Goal: Information Seeking & Learning: Check status

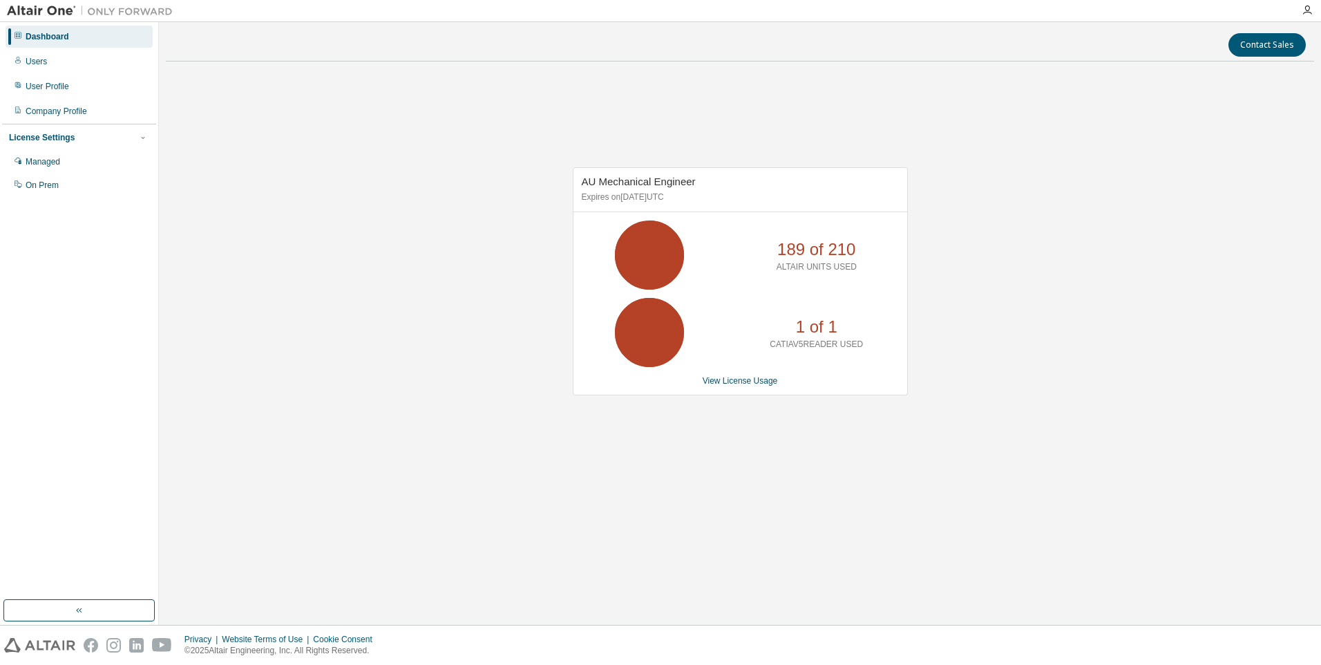
click at [790, 345] on p "CATIAV5READER USED" at bounding box center [816, 344] width 93 height 12
click at [757, 383] on link "View License Usage" at bounding box center [740, 381] width 75 height 10
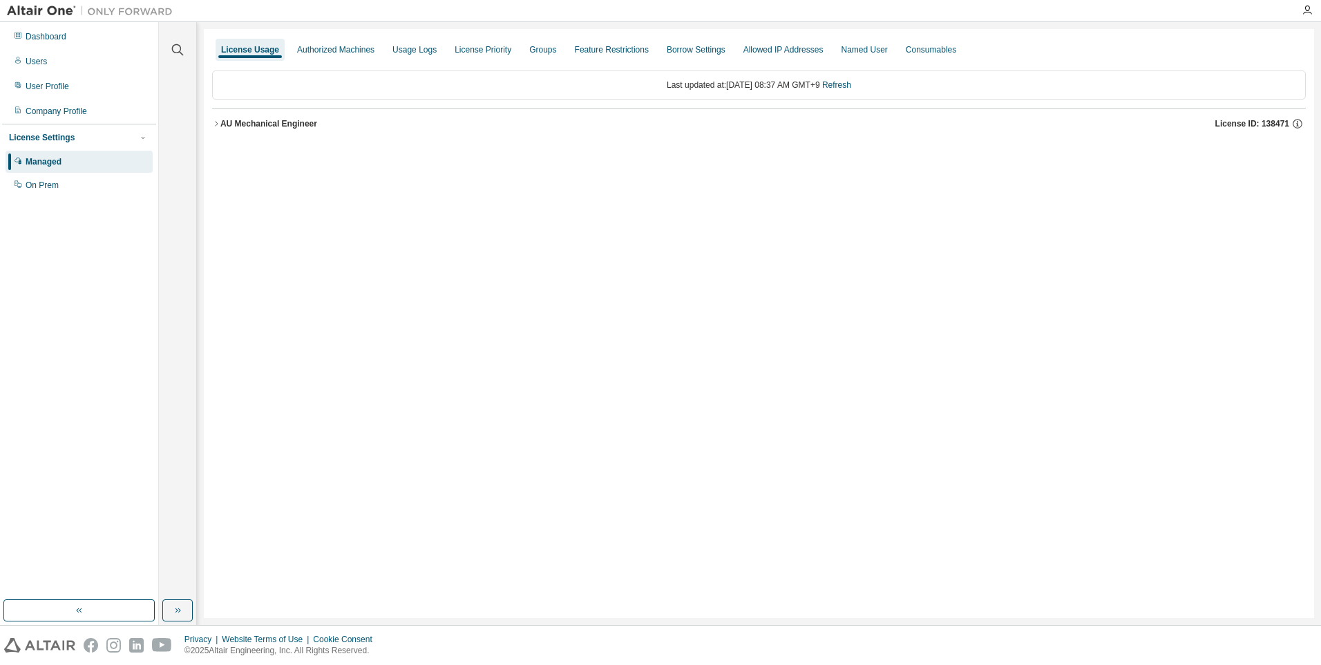
click at [216, 120] on button "AU Mechanical Engineer License ID: 138471" at bounding box center [759, 123] width 1094 height 30
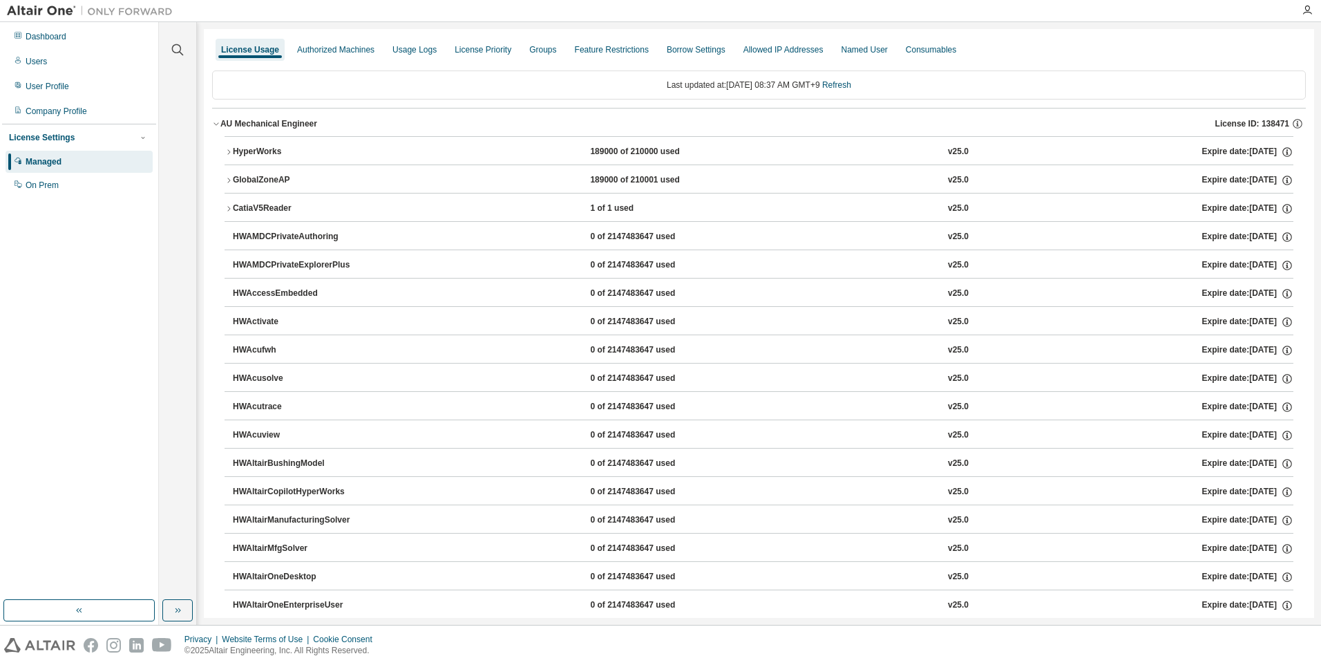
click at [579, 209] on div "CatiaV5Reader 1 of 1 used v25.0 Expire date: 2025-09-14" at bounding box center [763, 208] width 1060 height 12
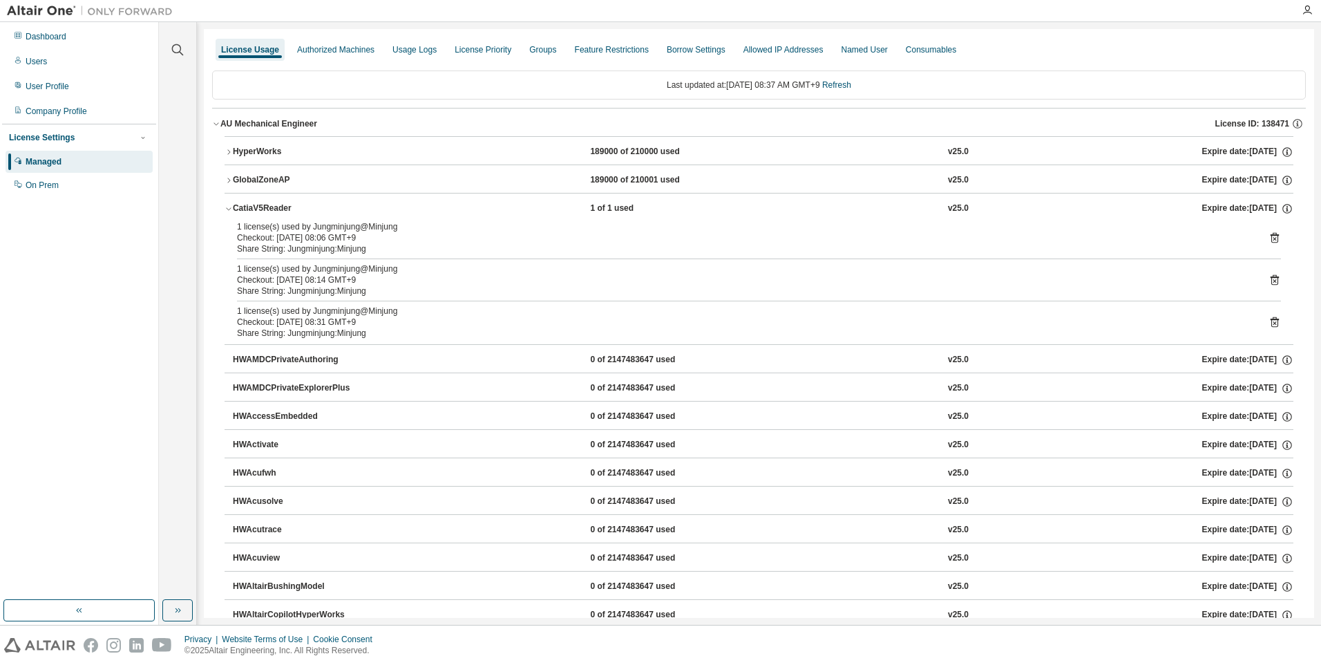
click at [1268, 238] on icon at bounding box center [1274, 237] width 12 height 12
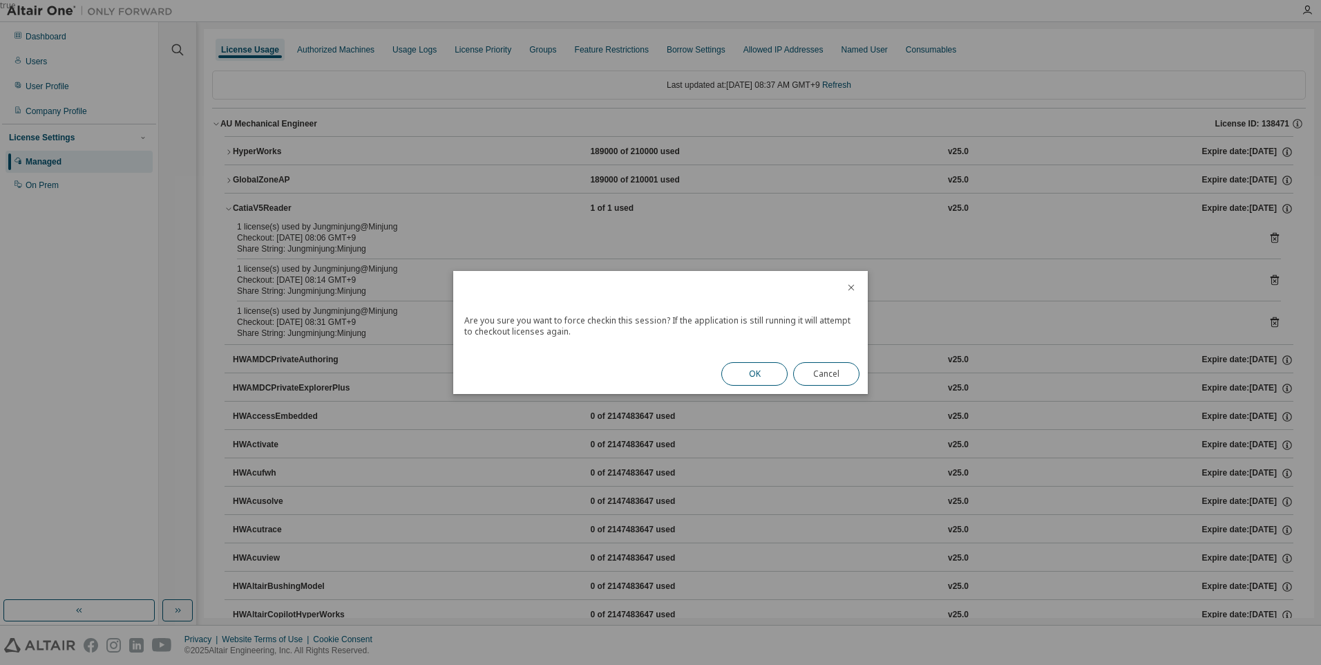
click at [761, 375] on button "OK" at bounding box center [754, 373] width 66 height 23
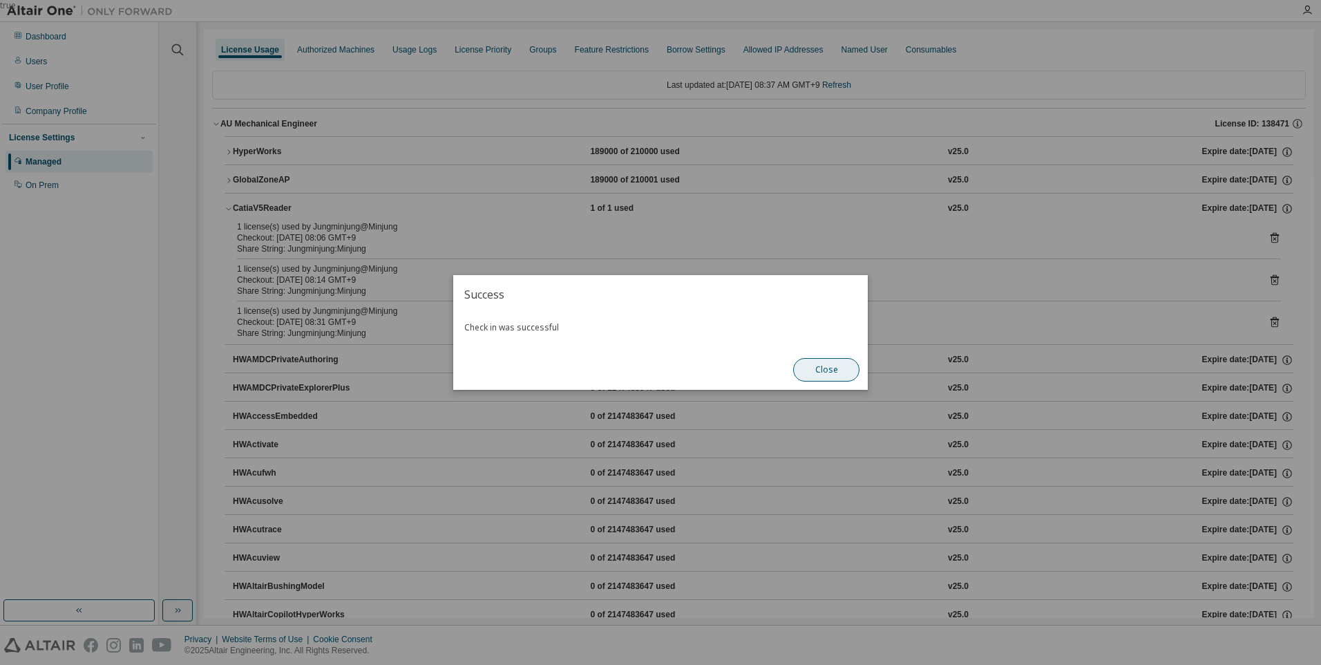
click at [821, 368] on button "Close" at bounding box center [826, 369] width 66 height 23
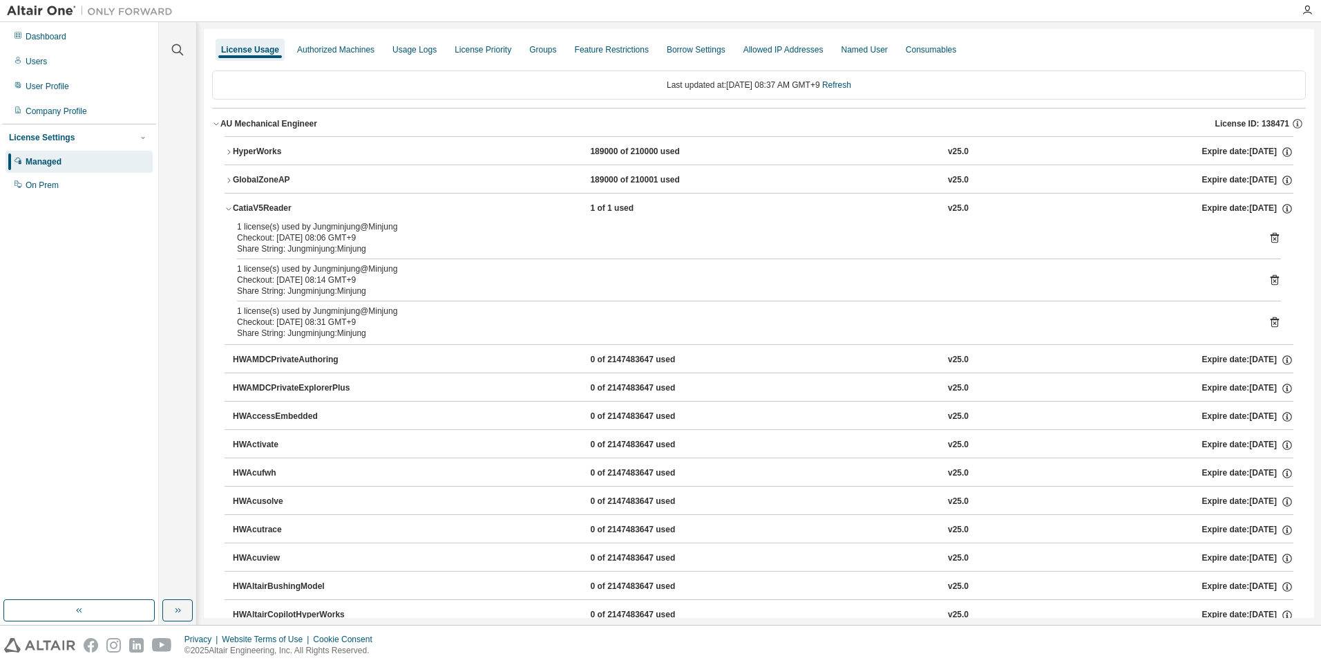
click at [1013, 224] on div "1 license(s) used by Jungminjung@Minjung" at bounding box center [742, 226] width 1011 height 11
drag, startPoint x: 437, startPoint y: 231, endPoint x: 421, endPoint y: 262, distance: 34.9
click at [421, 262] on div "1 license(s) used by Jungminjung@Minjung Checkout: 2025-09-02 08:06 GMT+9 Share…" at bounding box center [759, 282] width 1069 height 123
click at [423, 263] on div "1 license(s) used by Jungminjung@Minjung Checkout: 2025-09-02 08:06 GMT+9 Share…" at bounding box center [759, 282] width 1069 height 123
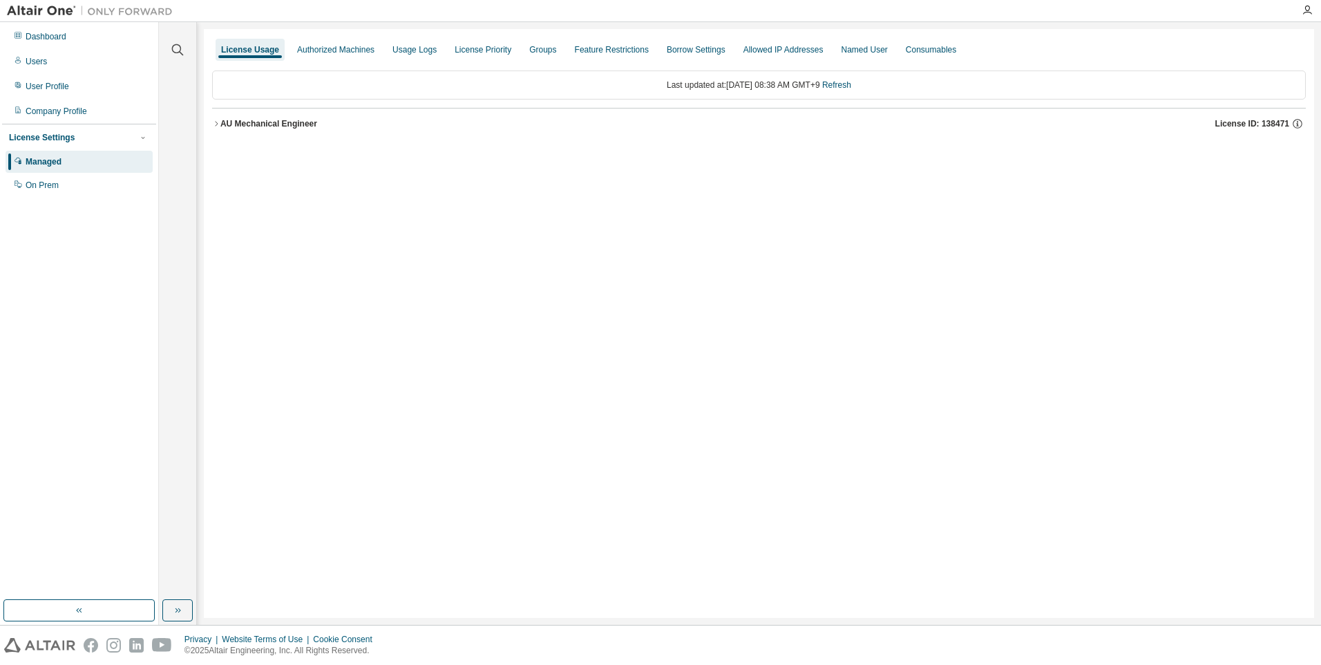
click at [264, 131] on button "AU Mechanical Engineer License ID: 138471" at bounding box center [759, 123] width 1094 height 30
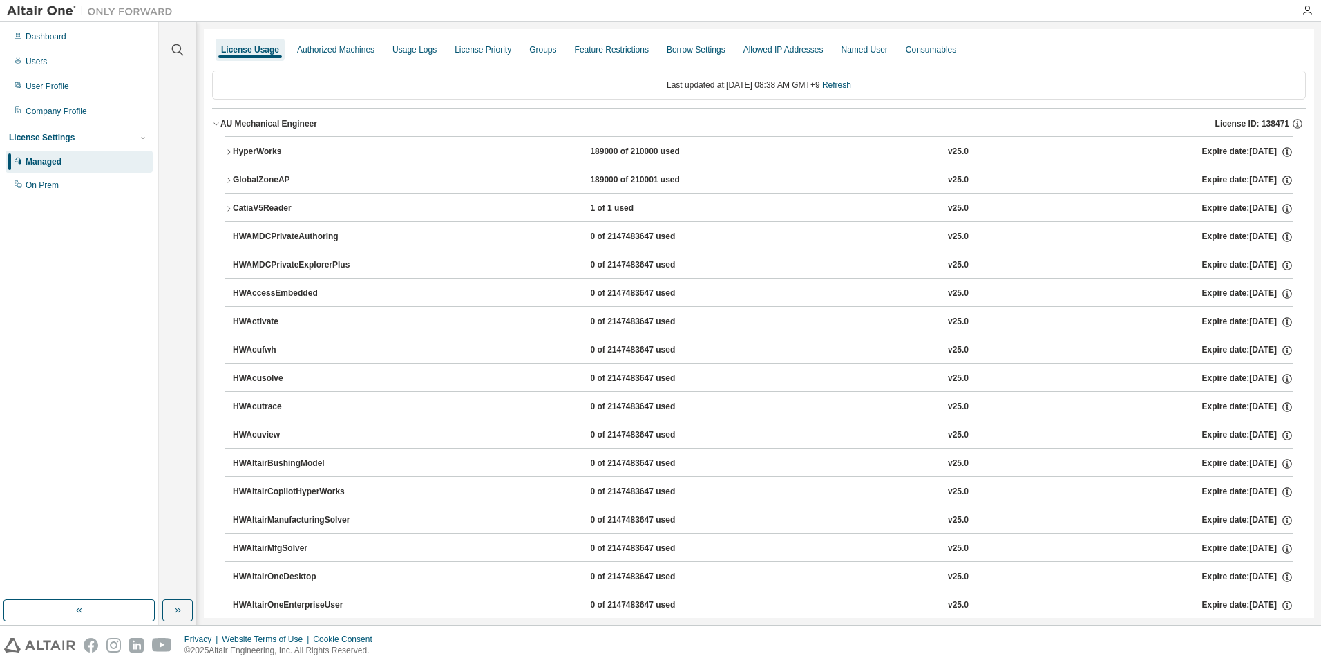
click at [259, 122] on div "AU Mechanical Engineer" at bounding box center [268, 123] width 97 height 11
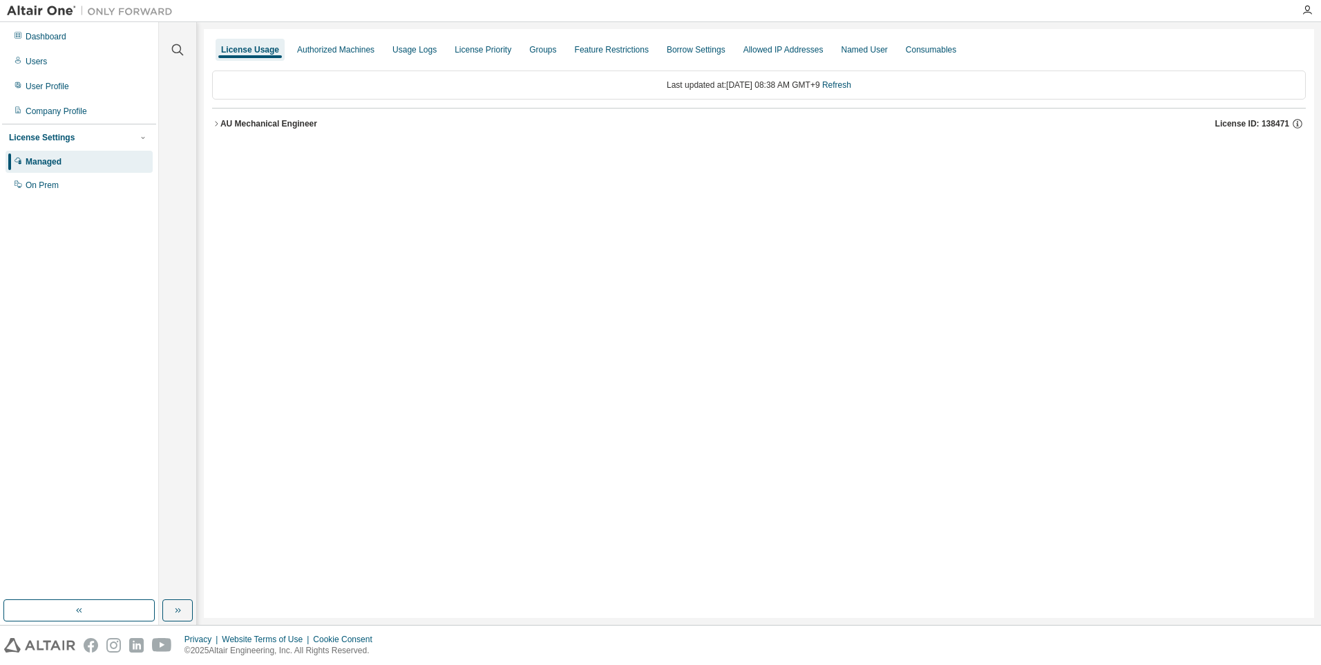
click at [259, 122] on div "AU Mechanical Engineer" at bounding box center [268, 123] width 97 height 11
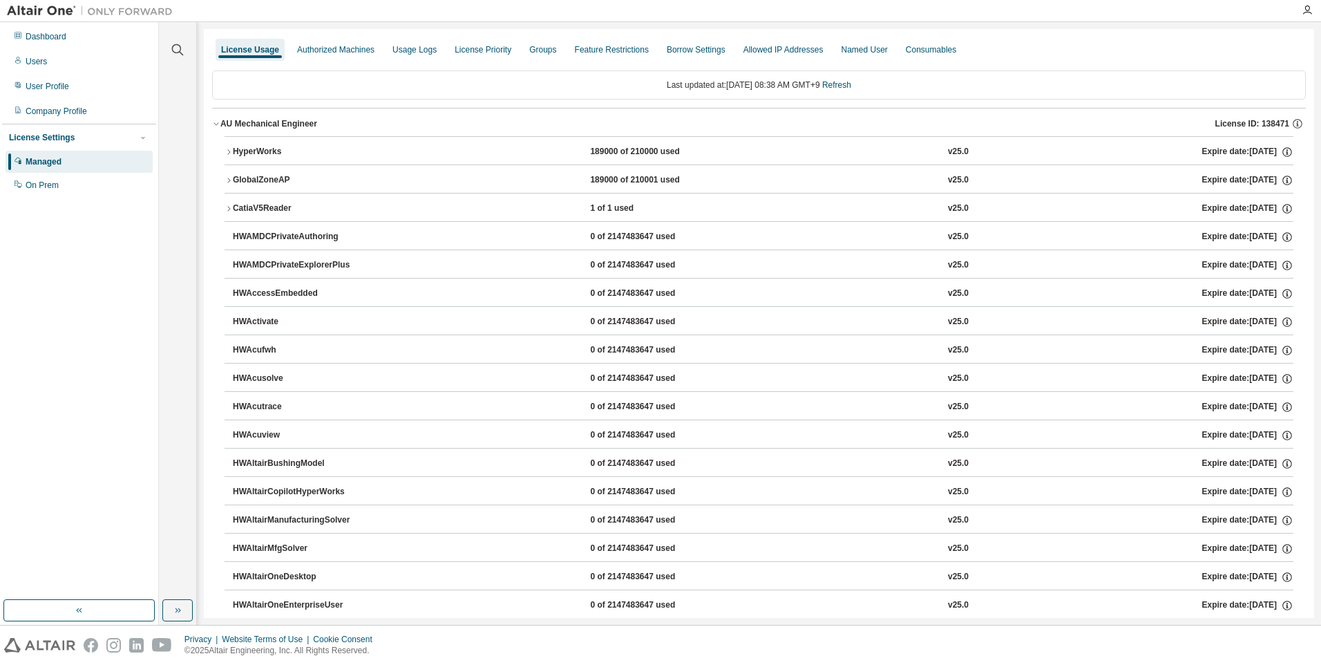
click at [236, 203] on div "CatiaV5Reader" at bounding box center [295, 208] width 124 height 12
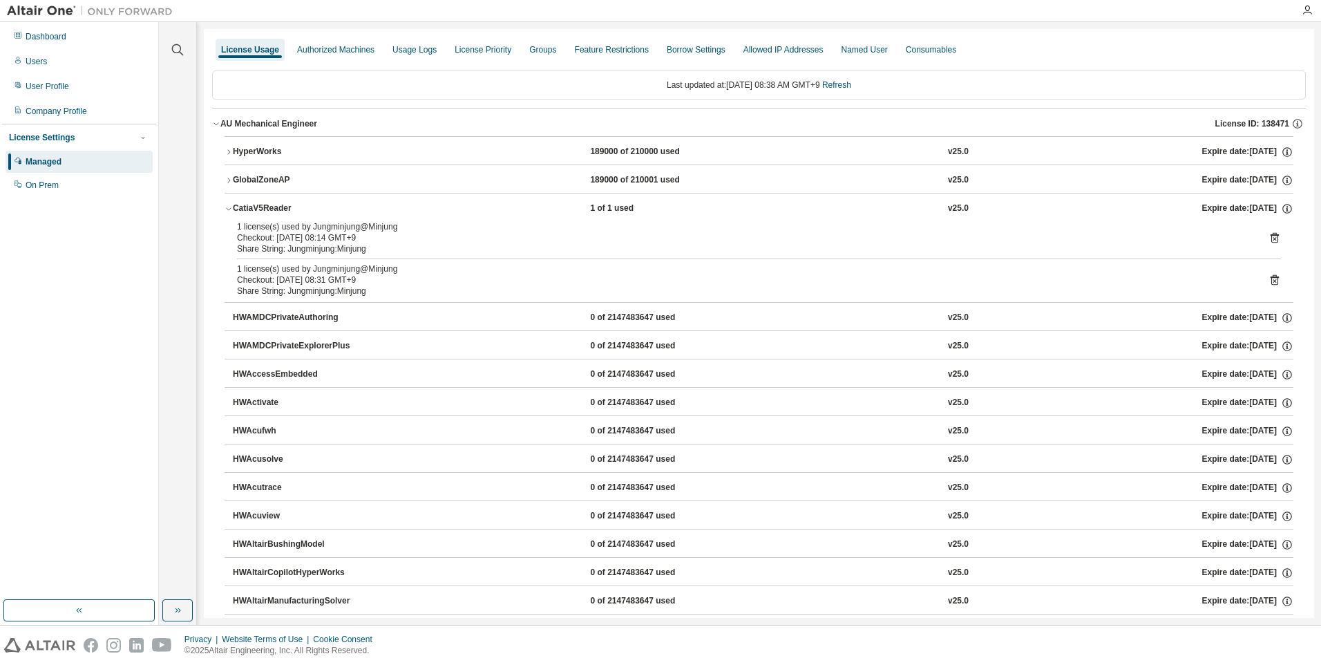
click at [1268, 240] on icon at bounding box center [1274, 237] width 12 height 12
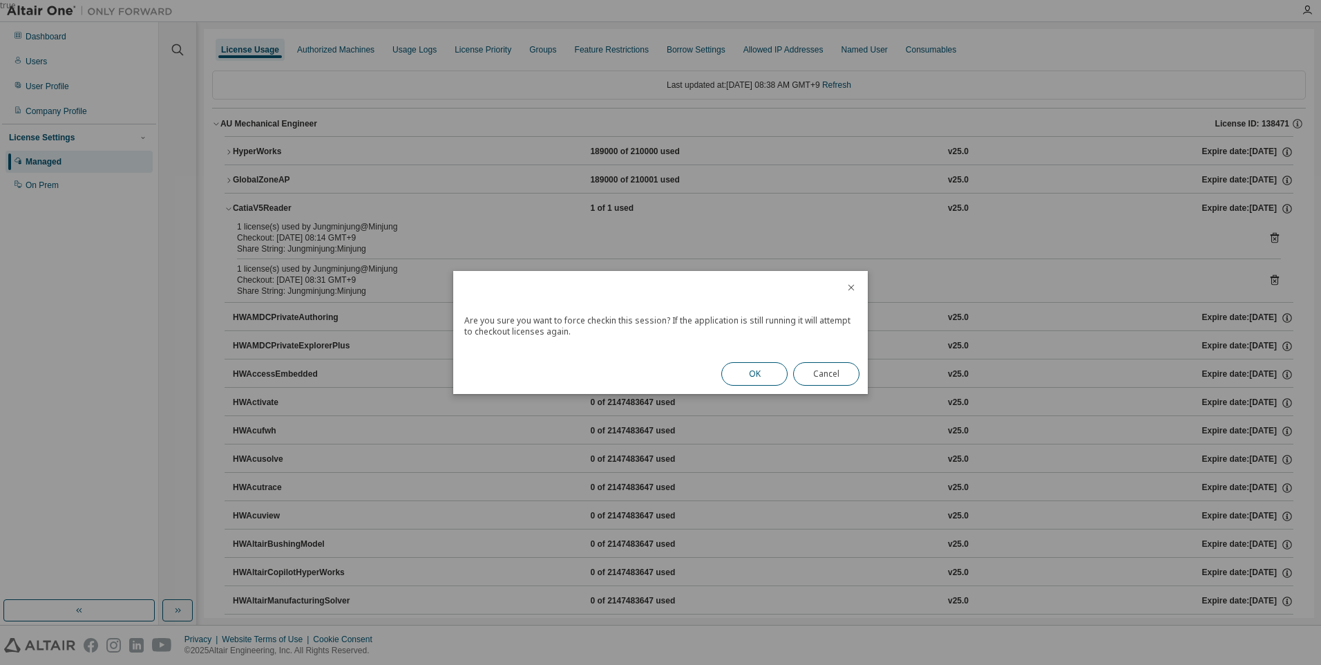
click at [749, 363] on button "OK" at bounding box center [754, 373] width 66 height 23
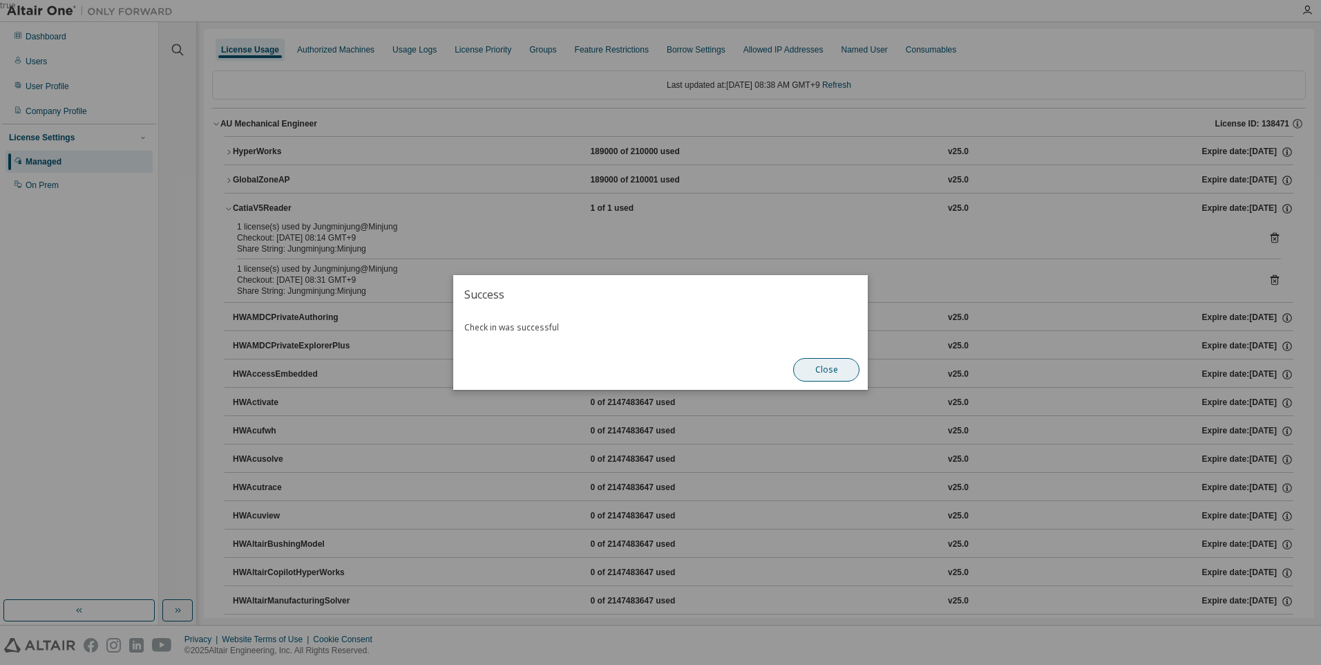
click at [806, 367] on button "Close" at bounding box center [826, 369] width 66 height 23
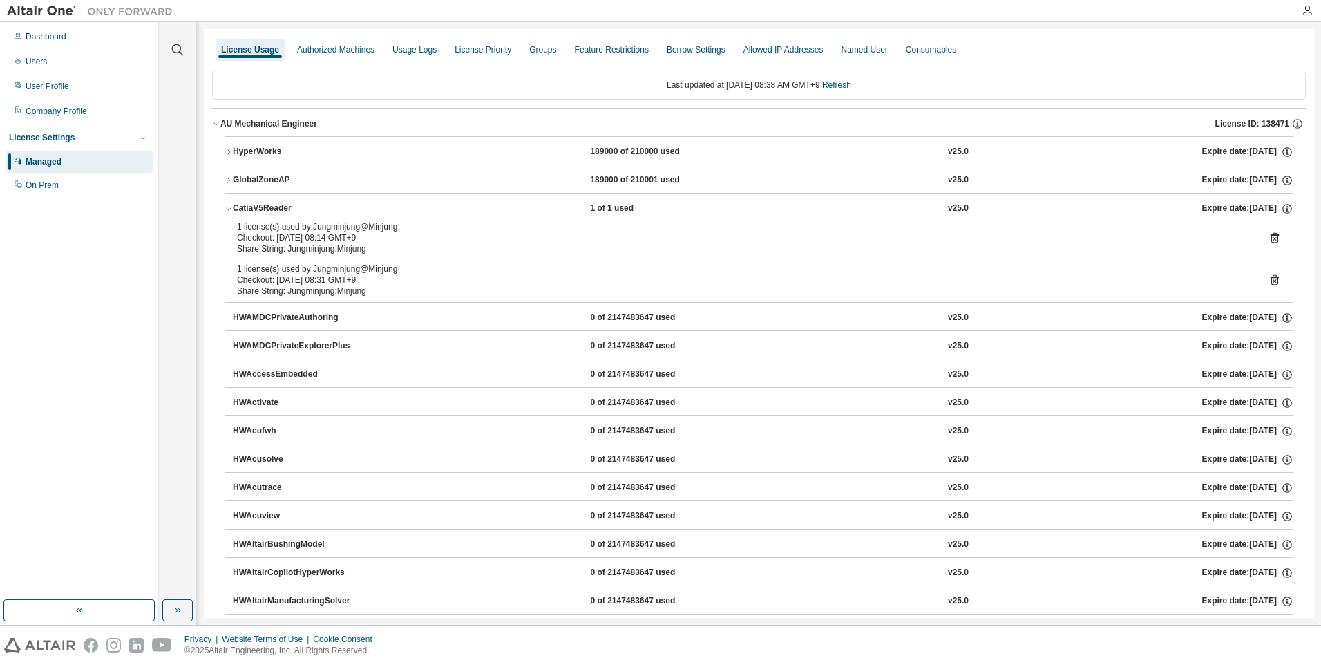
click at [1268, 234] on icon at bounding box center [1274, 237] width 12 height 12
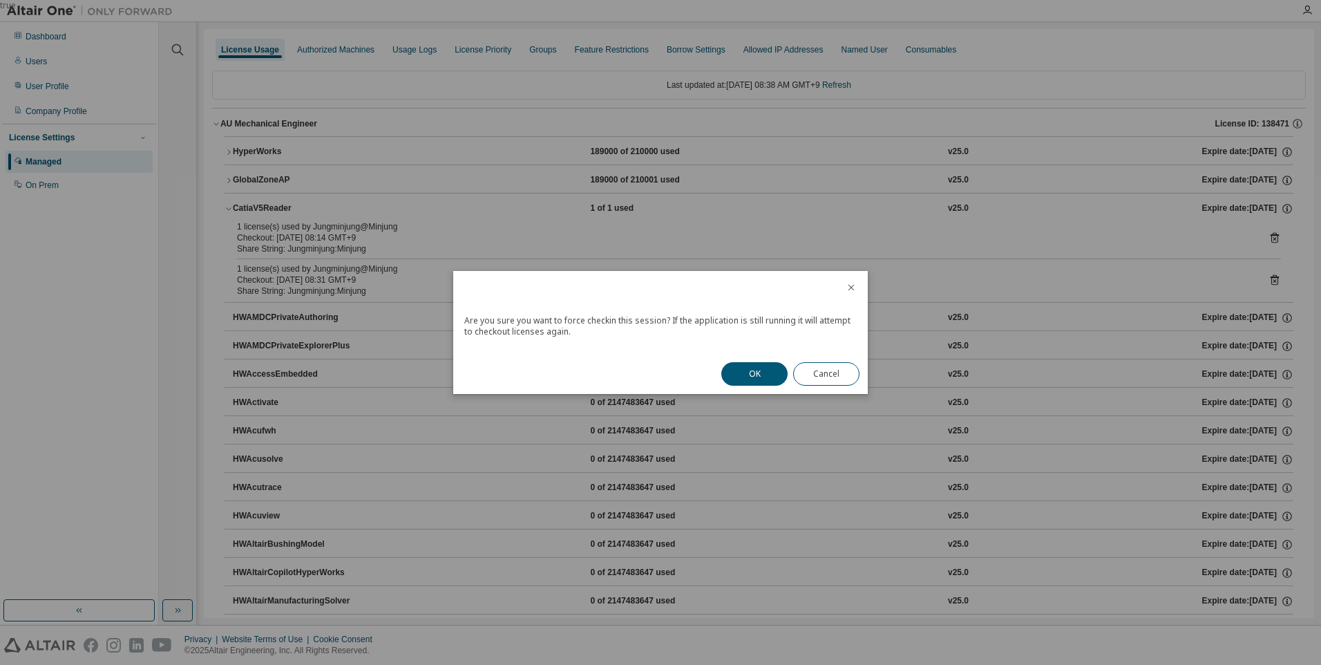
drag, startPoint x: 771, startPoint y: 376, endPoint x: 761, endPoint y: 384, distance: 13.3
click at [763, 383] on button "OK" at bounding box center [754, 373] width 66 height 23
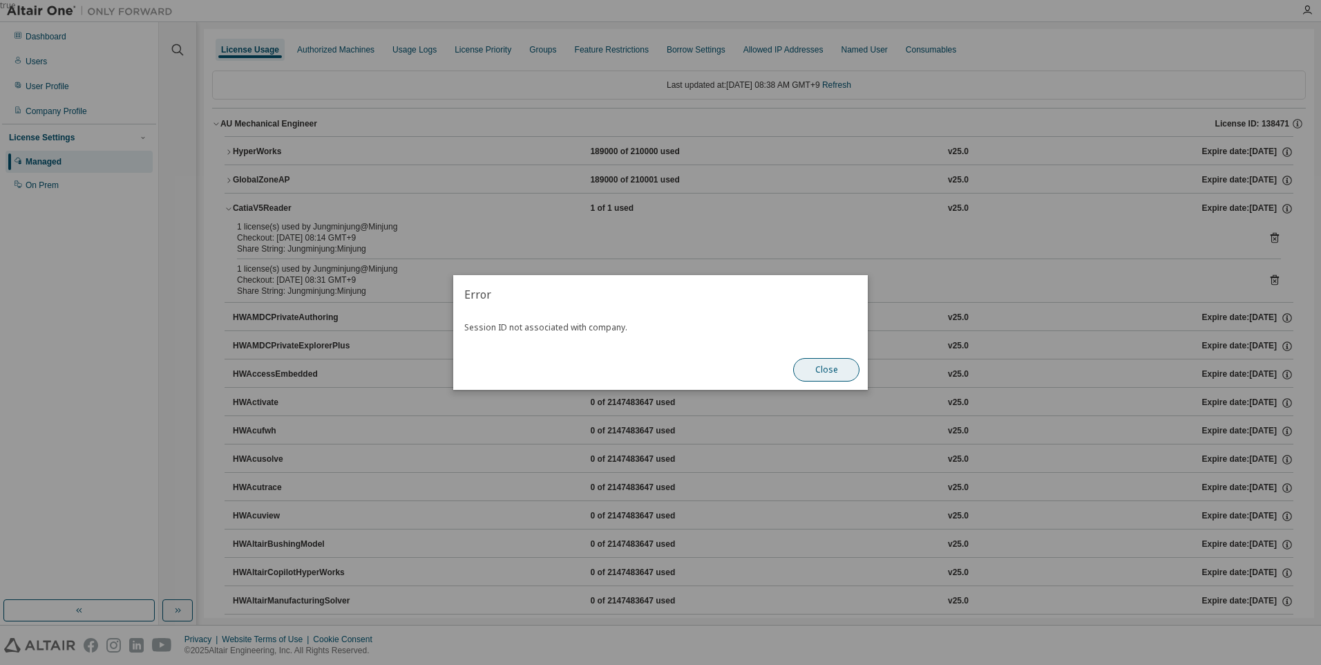
click at [835, 372] on button "Close" at bounding box center [826, 369] width 66 height 23
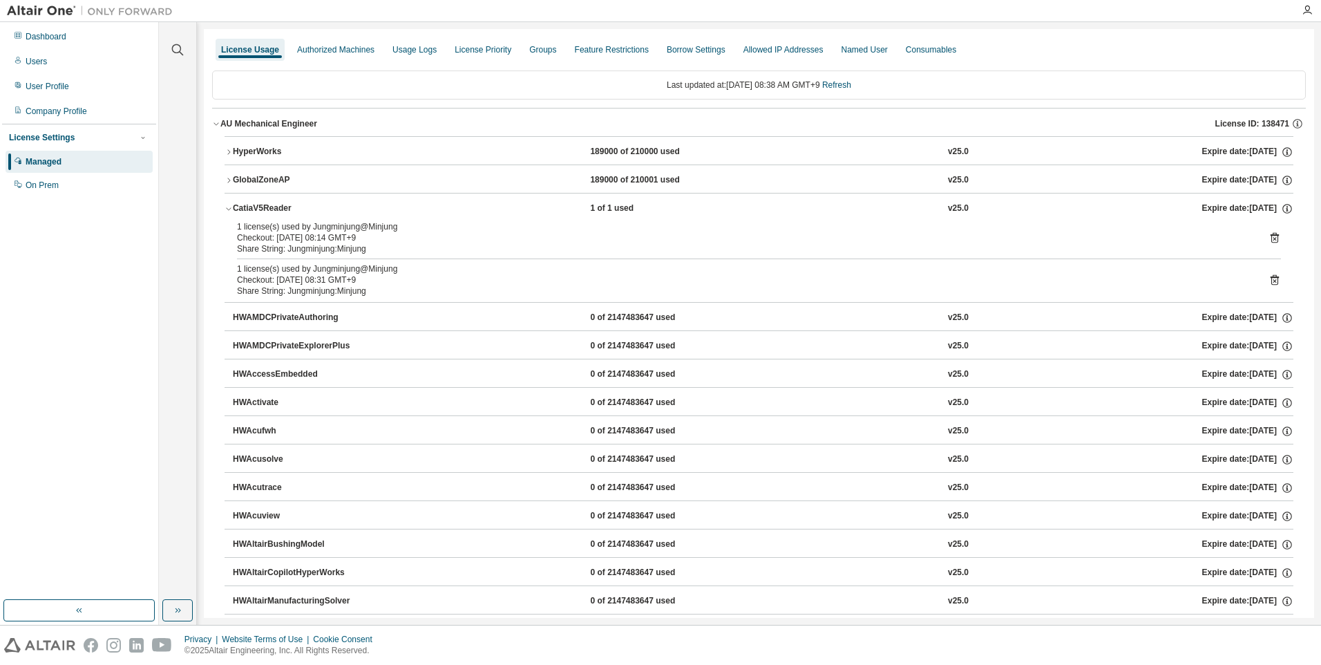
click at [1183, 266] on div "1 license(s) used by Jungminjung@Minjung" at bounding box center [742, 268] width 1011 height 11
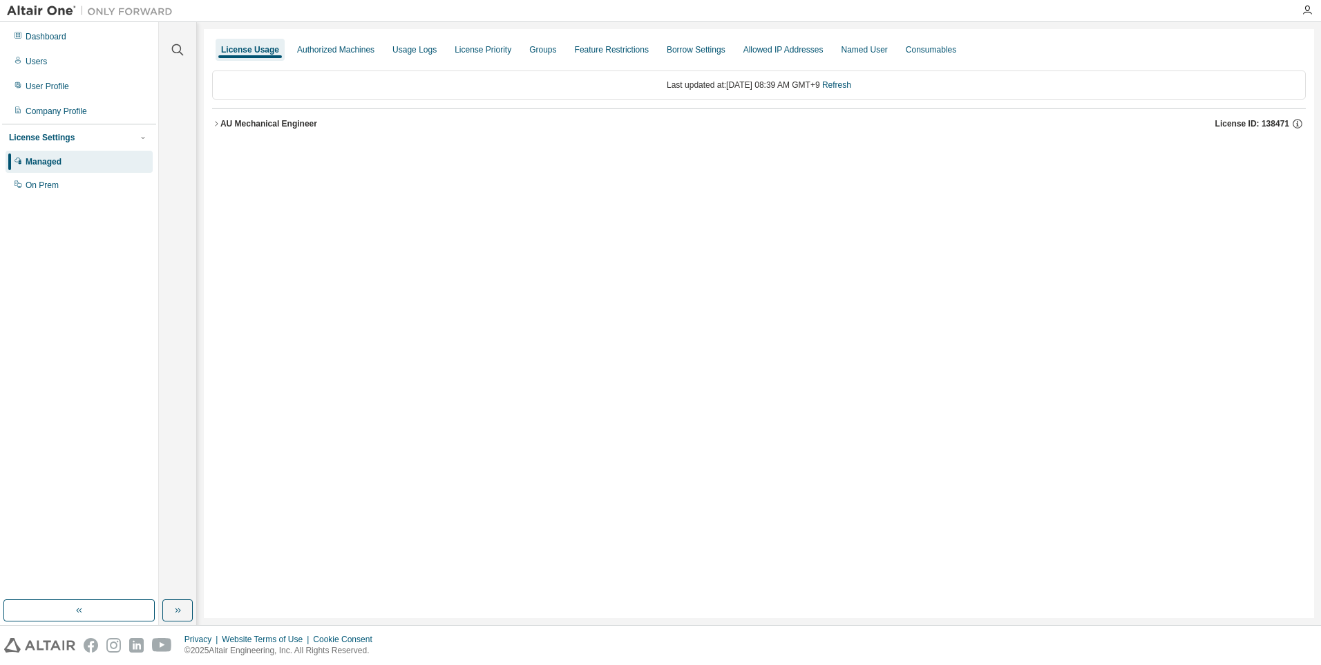
click at [210, 122] on div "License Usage Authorized Machines Usage Logs License Priority Groups Feature Re…" at bounding box center [759, 323] width 1110 height 589
click at [219, 120] on icon "button" at bounding box center [216, 124] width 8 height 8
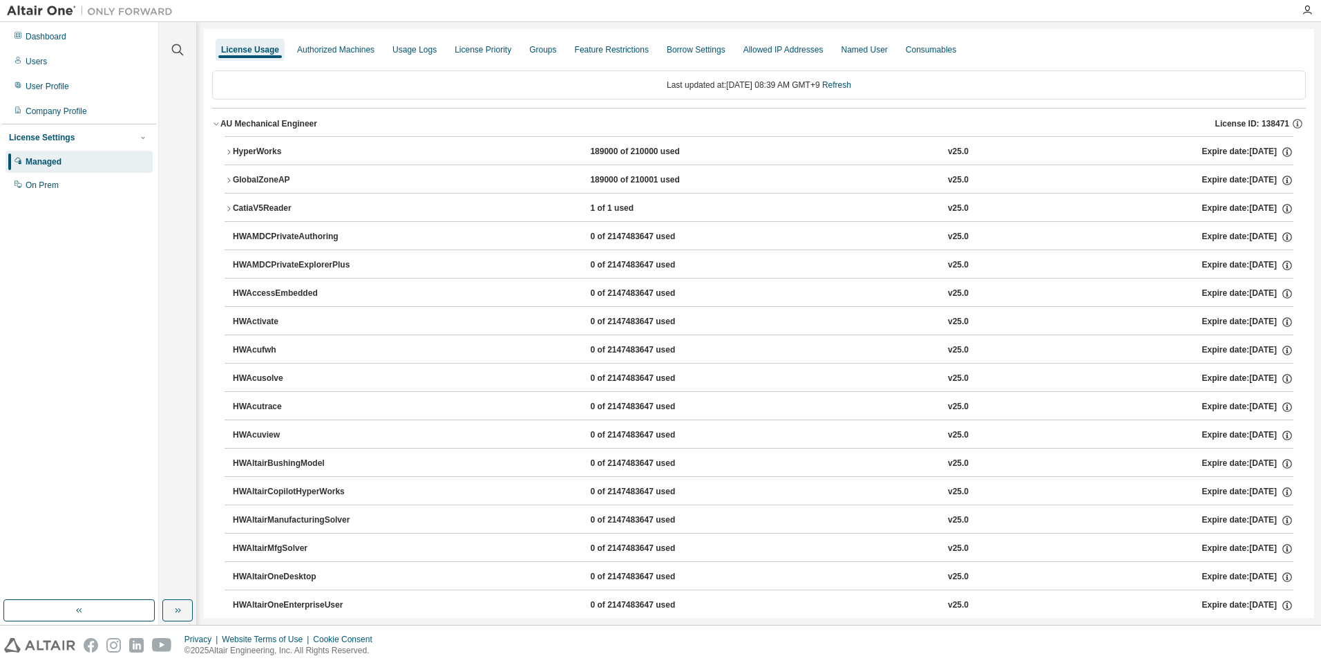
click at [233, 204] on div "CatiaV5Reader" at bounding box center [295, 208] width 124 height 12
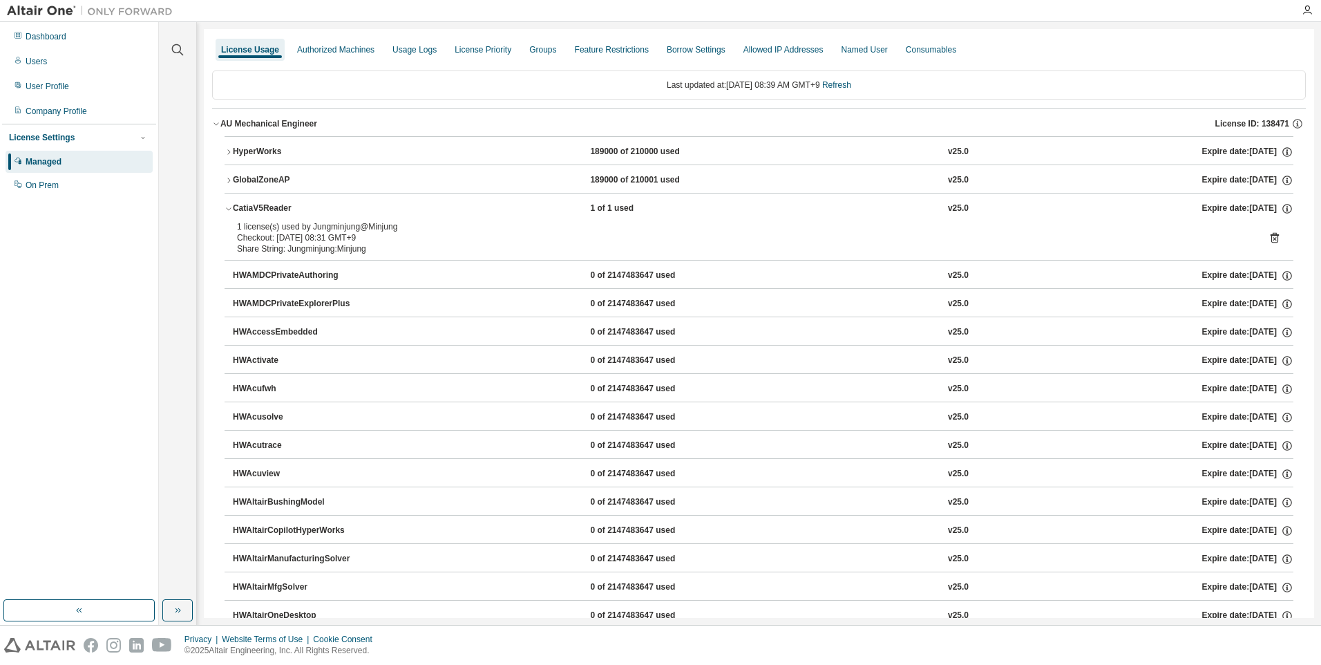
click at [1270, 239] on icon at bounding box center [1274, 238] width 8 height 10
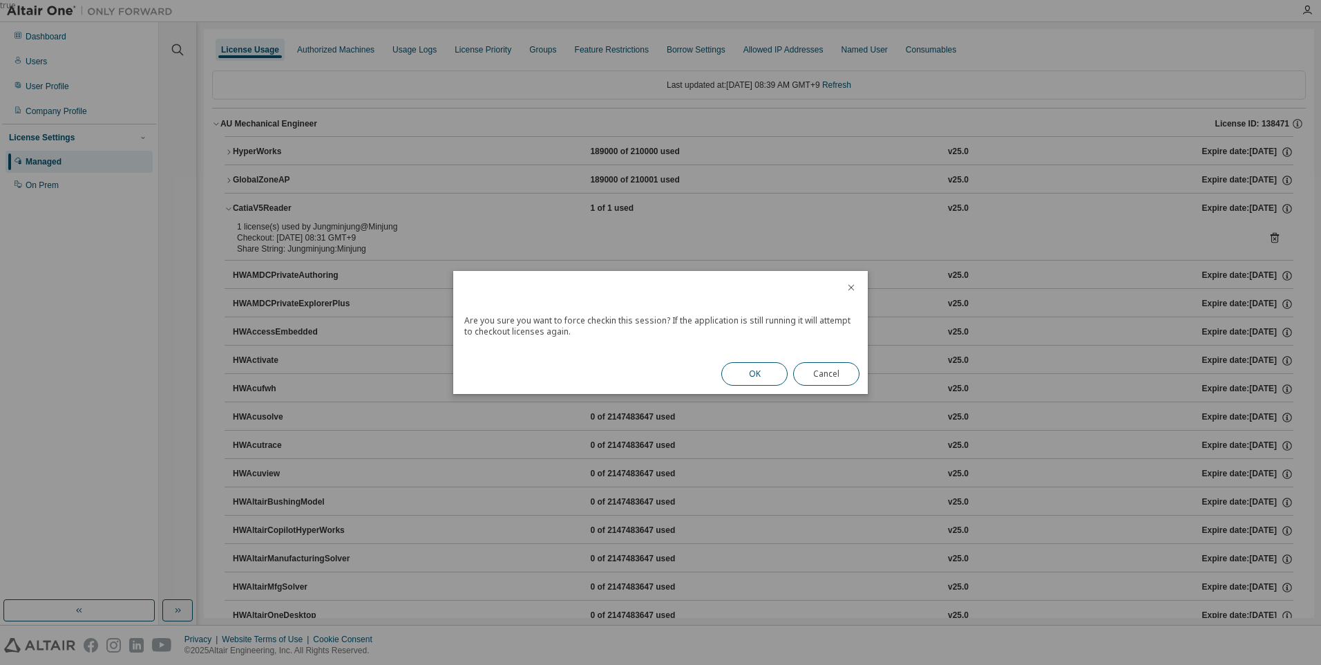
click at [751, 365] on button "OK" at bounding box center [754, 373] width 66 height 23
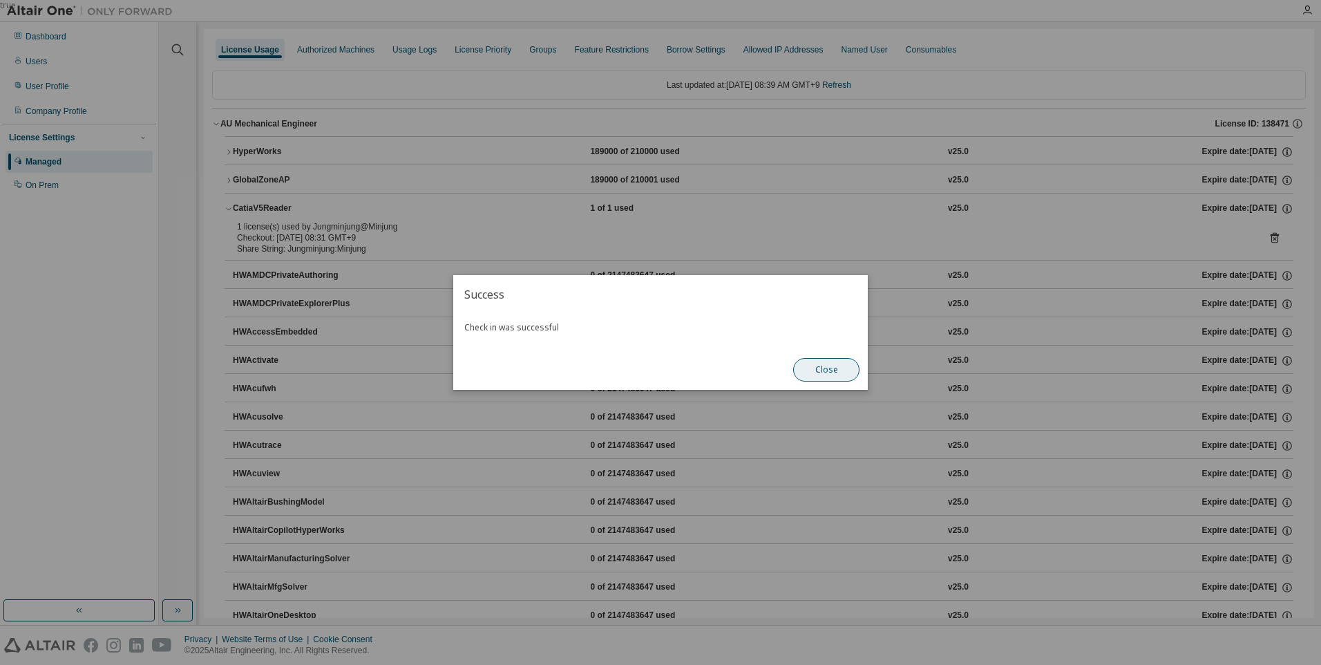
click at [834, 373] on button "Close" at bounding box center [826, 369] width 66 height 23
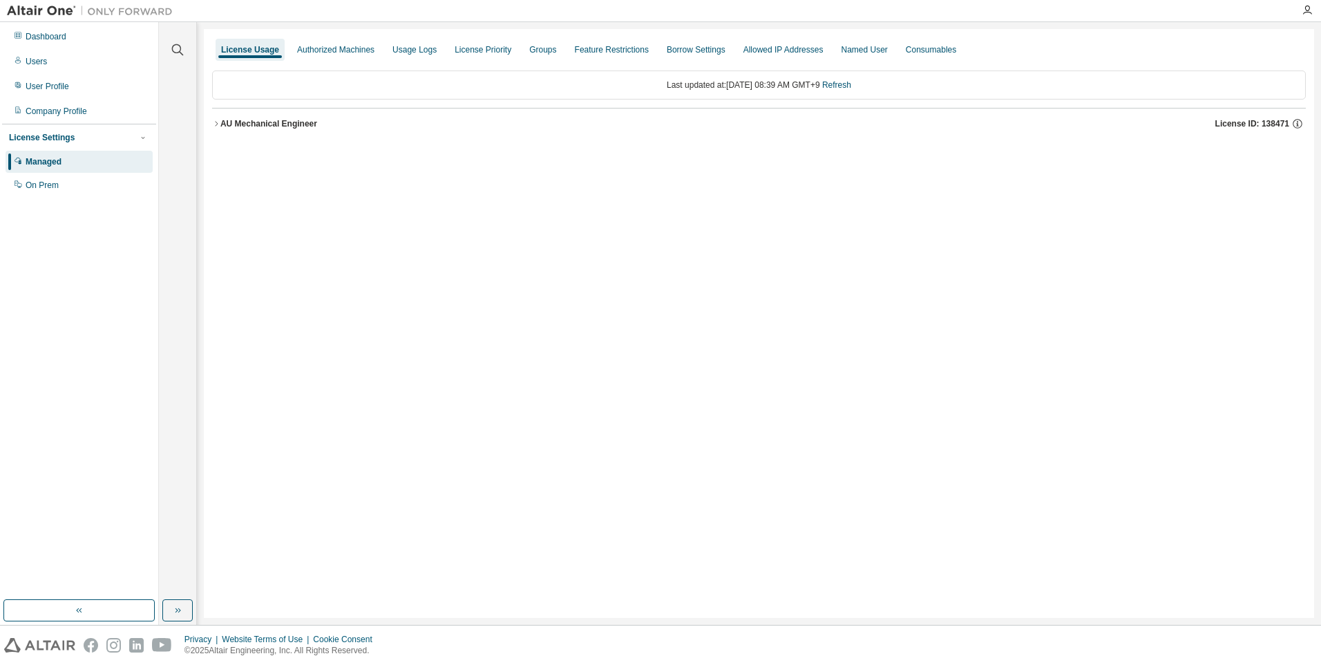
click at [219, 122] on icon "button" at bounding box center [216, 124] width 8 height 8
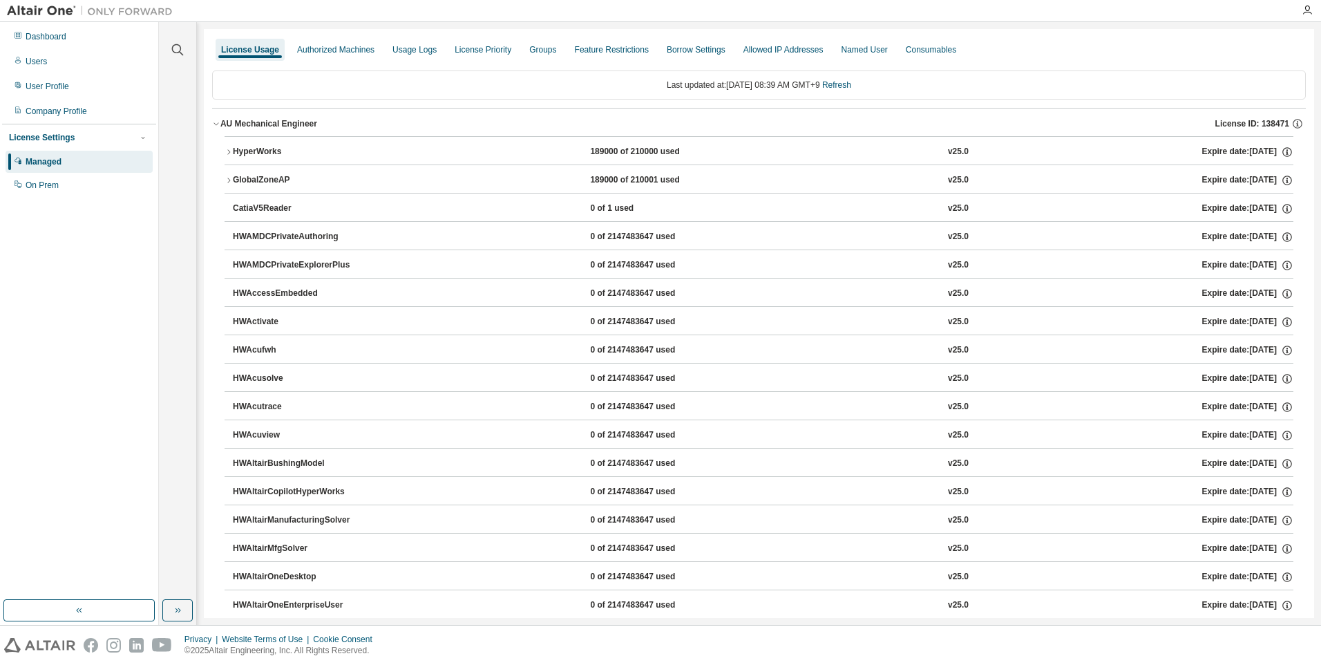
click at [260, 205] on div "CatiaV5Reader" at bounding box center [295, 208] width 124 height 12
click at [977, 207] on div "CatiaV5Reader 0 of 1 used v25.0 Expire date: 2025-09-14" at bounding box center [763, 208] width 1060 height 12
click at [948, 206] on div "v25.0" at bounding box center [958, 208] width 21 height 12
click at [611, 205] on div "0 of 1 used" at bounding box center [652, 208] width 124 height 12
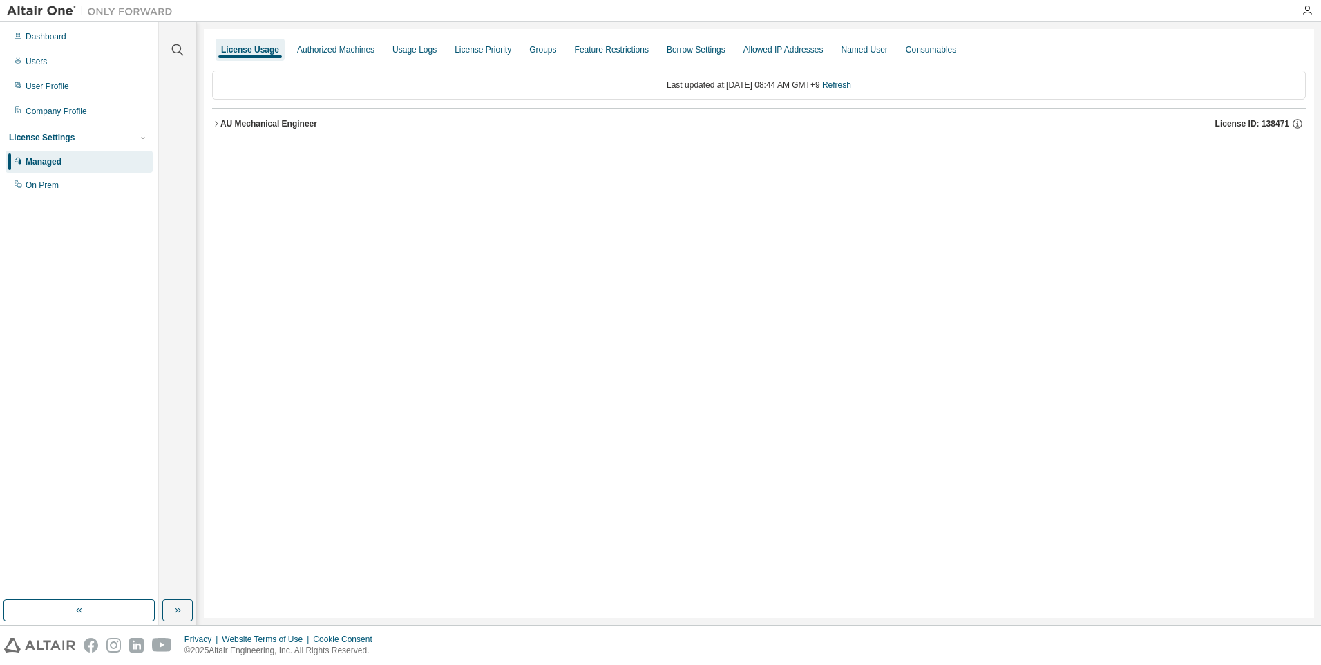
click at [221, 124] on div "AU Mechanical Engineer" at bounding box center [268, 123] width 97 height 11
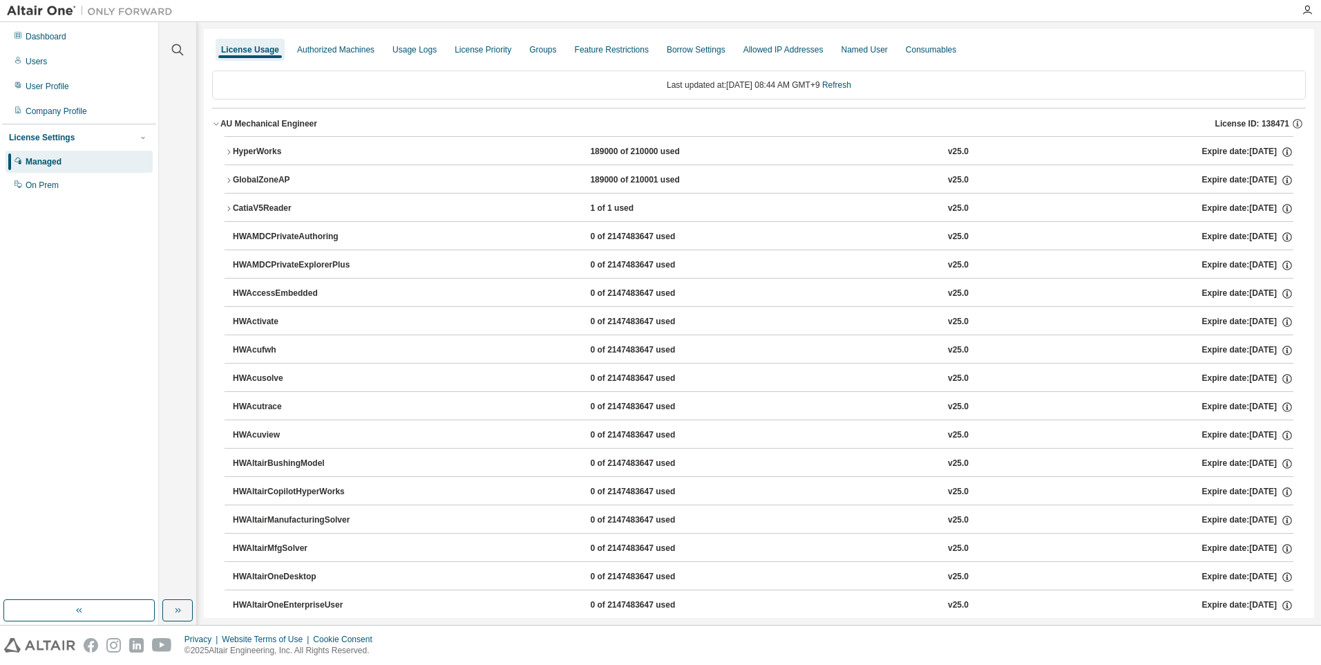
click at [287, 203] on div "CatiaV5Reader" at bounding box center [295, 208] width 124 height 12
